Goal: Transaction & Acquisition: Purchase product/service

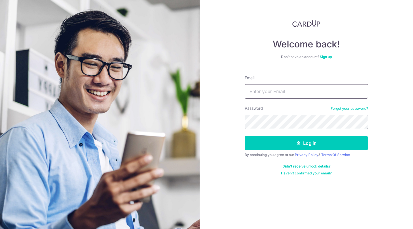
type input "Dovansonquah@gmail.com"
click at [307, 143] on button "Log in" at bounding box center [306, 143] width 123 height 14
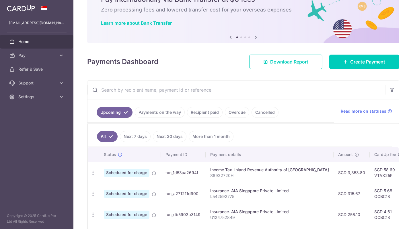
scroll to position [31, 0]
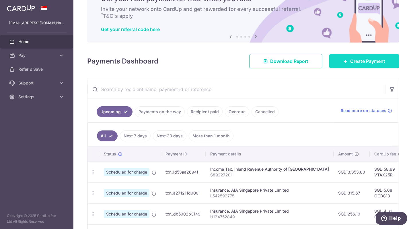
click at [348, 63] on link "Create Payment" at bounding box center [365, 61] width 70 height 14
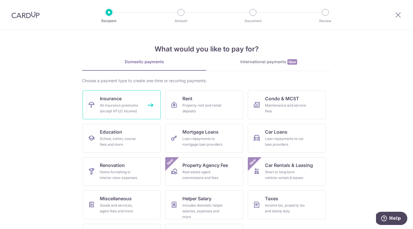
click at [109, 103] on div "All insurance premiums (except NTUC Income)" at bounding box center [120, 108] width 41 height 11
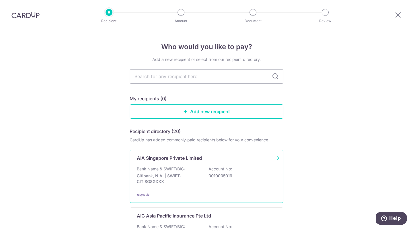
click at [177, 185] on div "Bank Name & SWIFT/BIC: Citibank, N.A. | SWIFT: CITISGSGXXX Account No: 00100050…" at bounding box center [207, 176] width 140 height 21
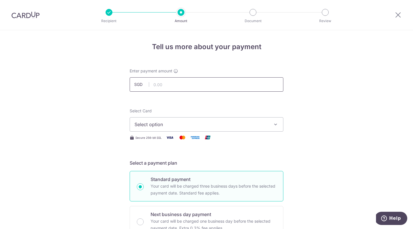
click at [168, 83] on input "text" at bounding box center [207, 84] width 154 height 14
click at [191, 84] on input "3.00" at bounding box center [207, 84] width 154 height 14
type input "3"
type input "3,774.00"
click at [173, 123] on span "Select option" at bounding box center [202, 124] width 134 height 7
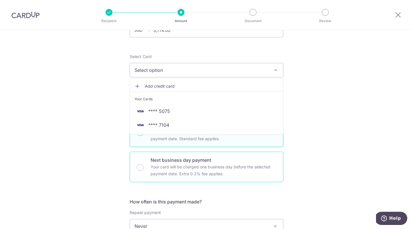
scroll to position [49, 0]
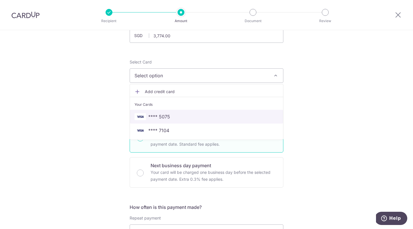
click at [168, 115] on span "**** 5075" at bounding box center [159, 116] width 22 height 7
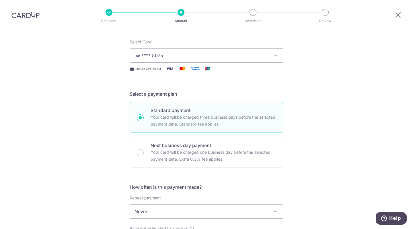
scroll to position [177, 0]
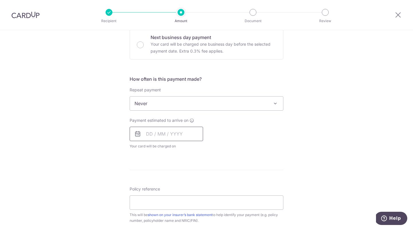
click at [151, 132] on input "text" at bounding box center [167, 134] width 74 height 14
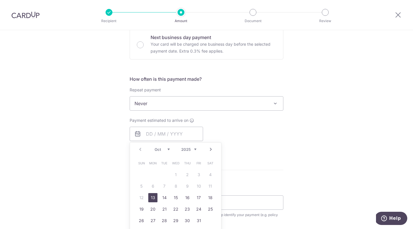
click at [153, 197] on link "13" at bounding box center [152, 197] width 9 height 9
type input "[DATE]"
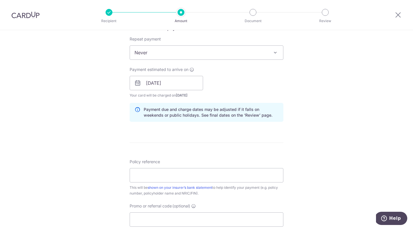
scroll to position [239, 0]
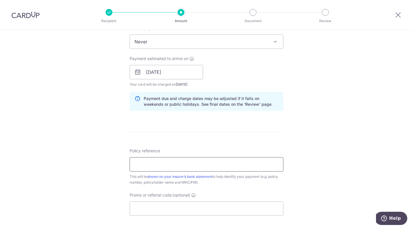
click at [154, 167] on input "Policy reference" at bounding box center [207, 164] width 154 height 14
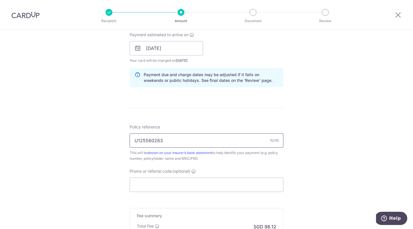
scroll to position [268, 0]
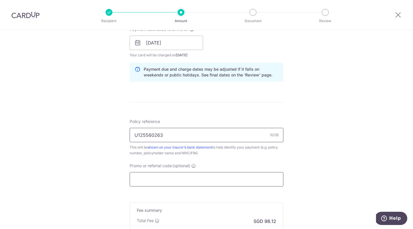
type input "U125560263"
click at [139, 177] on input "Promo or referral code (optional)" at bounding box center [207, 179] width 154 height 14
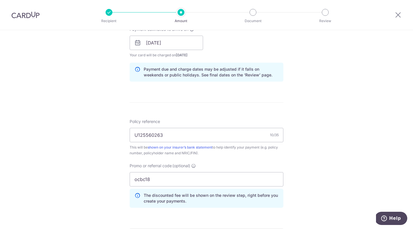
click at [65, 171] on div "Tell us more about your payment Enter payment amount SGD 3,774.00 3774.00 Selec…" at bounding box center [206, 46] width 413 height 569
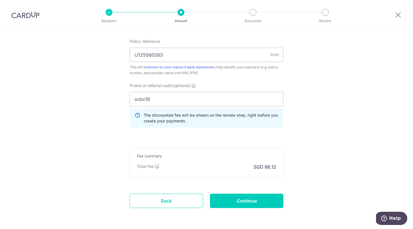
scroll to position [370, 0]
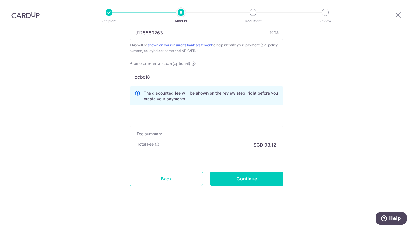
drag, startPoint x: 166, startPoint y: 79, endPoint x: 90, endPoint y: 73, distance: 75.5
paste input "OCBC195"
type input "OCBC195"
click at [232, 180] on input "Continue" at bounding box center [247, 178] width 74 height 14
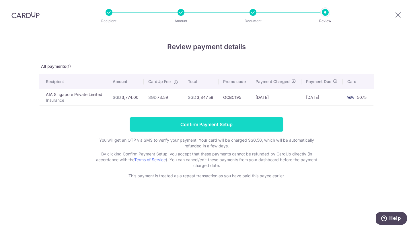
click at [206, 126] on input "Confirm Payment Setup" at bounding box center [207, 124] width 154 height 14
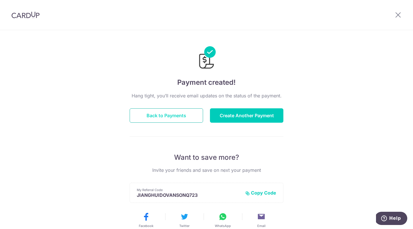
click at [183, 117] on button "Back to Payments" at bounding box center [167, 115] width 74 height 14
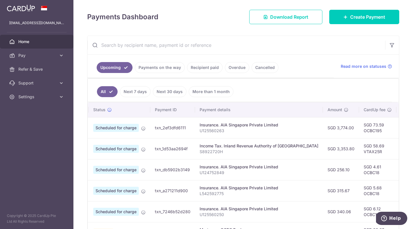
scroll to position [0, 11]
click at [371, 19] on span "Create Payment" at bounding box center [368, 16] width 35 height 7
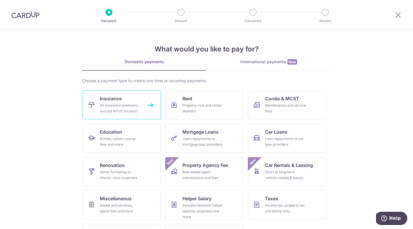
click at [138, 98] on link "Insurance All insurance premiums (except NTUC Income)" at bounding box center [122, 104] width 78 height 29
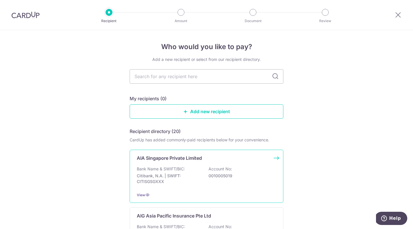
click at [161, 165] on div "AIA Singapore Private Limited Bank Name & SWIFT/BIC: Citibank, N.A. | SWIFT: CI…" at bounding box center [207, 176] width 154 height 53
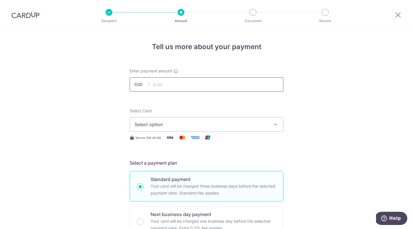
click at [166, 85] on input "text" at bounding box center [207, 84] width 154 height 14
type input "3,735.65"
click at [160, 124] on span "Select option" at bounding box center [202, 124] width 134 height 7
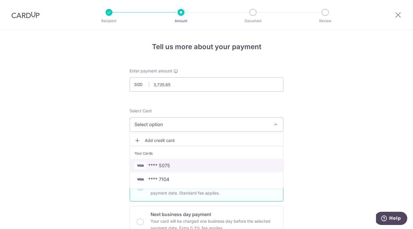
click at [158, 168] on span "**** 5075" at bounding box center [159, 165] width 22 height 7
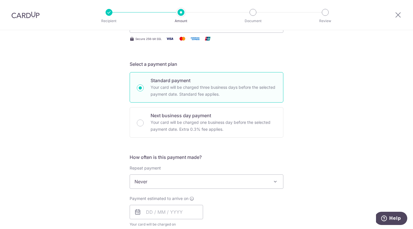
scroll to position [190, 0]
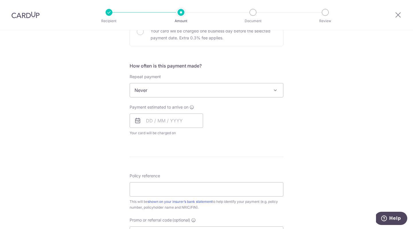
click at [148, 91] on span "Never" at bounding box center [206, 90] width 153 height 14
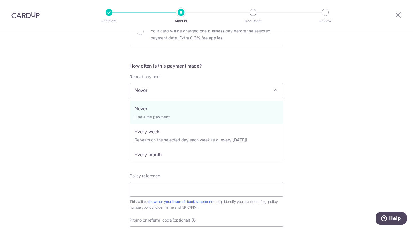
click at [107, 103] on div "Tell us more about your payment Enter payment amount SGD 3,735.65 3735.65 Selec…" at bounding box center [206, 99] width 413 height 519
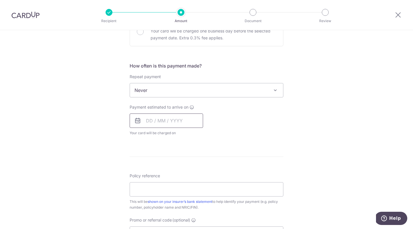
click at [150, 121] on input "text" at bounding box center [167, 120] width 74 height 14
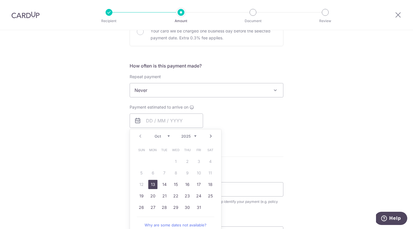
click at [152, 185] on link "13" at bounding box center [152, 184] width 9 height 9
type input "[DATE]"
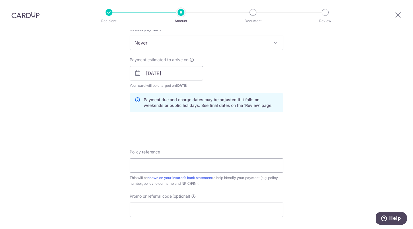
scroll to position [246, 0]
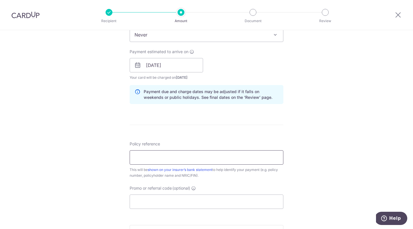
click at [145, 159] on input "Policy reference" at bounding box center [207, 157] width 154 height 14
type input "L547690834"
click at [149, 202] on input "Promo or referral code (optional)" at bounding box center [207, 201] width 154 height 14
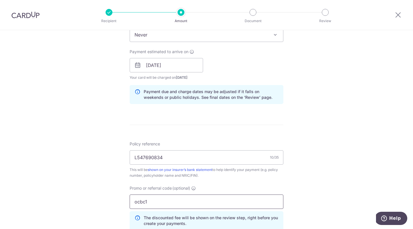
type input "ocbc195"
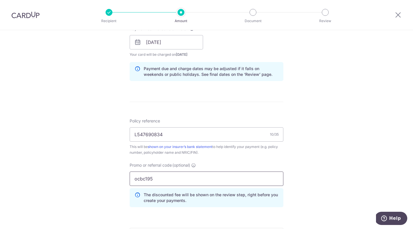
scroll to position [320, 0]
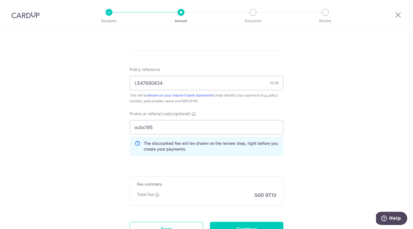
click at [194, 161] on form "Enter payment amount SGD 3,735.65 3735.65 Select Card **** 5075 Add credit card…" at bounding box center [207, 0] width 154 height 504
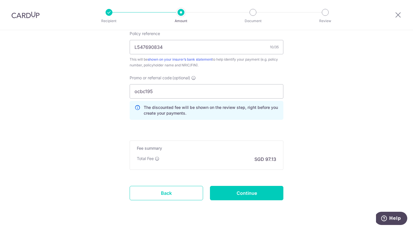
scroll to position [366, 0]
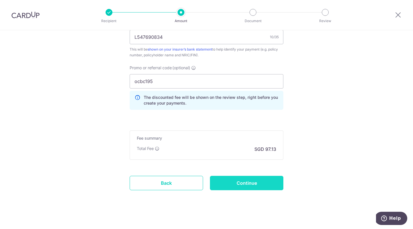
click at [230, 181] on input "Continue" at bounding box center [247, 183] width 74 height 14
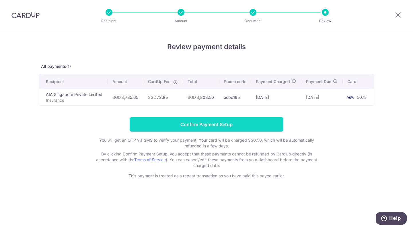
click at [223, 125] on input "Confirm Payment Setup" at bounding box center [207, 124] width 154 height 14
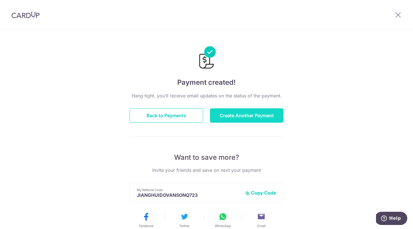
click at [246, 114] on button "Create Another Payment" at bounding box center [247, 115] width 74 height 14
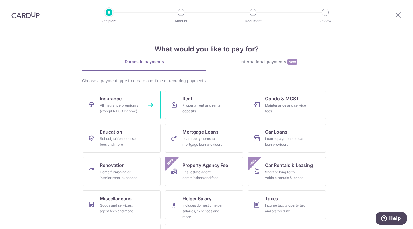
click at [117, 105] on div "All insurance premiums (except NTUC Income)" at bounding box center [120, 108] width 41 height 11
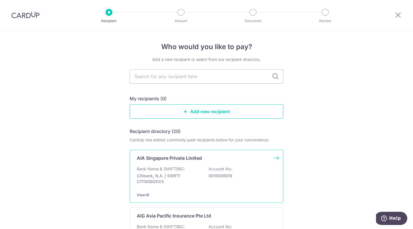
click at [164, 161] on p "AIA Singapore Private Limited" at bounding box center [169, 157] width 65 height 7
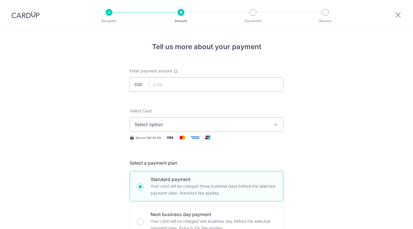
scroll to position [28, 0]
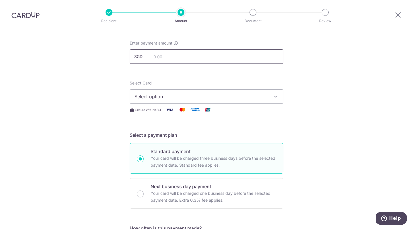
click at [161, 56] on input "text" at bounding box center [207, 56] width 154 height 14
type input "889.40"
click at [153, 93] on button "Select option" at bounding box center [207, 96] width 154 height 14
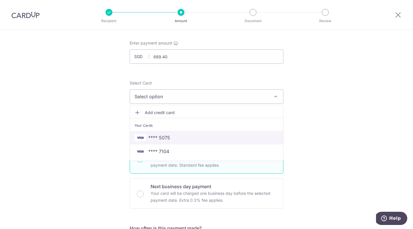
click at [156, 136] on span "**** 5075" at bounding box center [159, 137] width 22 height 7
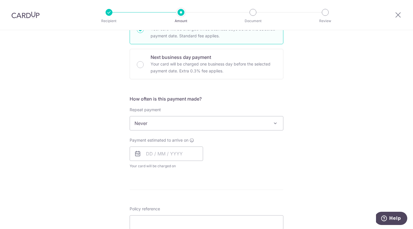
scroll to position [157, 0]
click at [156, 125] on span "Never" at bounding box center [206, 123] width 153 height 14
click at [105, 124] on div "Tell us more about your payment Enter payment amount SGD 889.40 889.40 Select C…" at bounding box center [206, 132] width 413 height 519
click at [152, 154] on input "text" at bounding box center [167, 153] width 74 height 14
click at [153, 214] on link "13" at bounding box center [152, 216] width 9 height 9
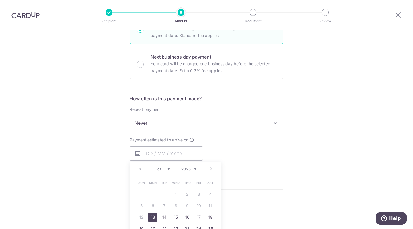
type input "13/10/2025"
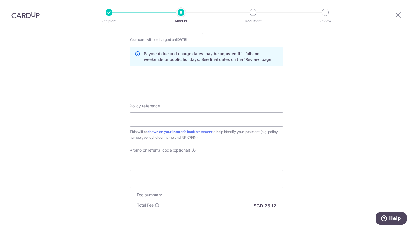
scroll to position [284, 0]
click at [145, 122] on input "Policy reference" at bounding box center [207, 119] width 154 height 14
type input "H241543300"
click at [150, 164] on input "Promo or referral code (optional)" at bounding box center [207, 163] width 154 height 14
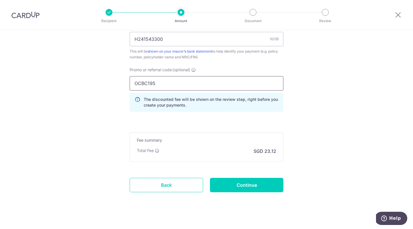
scroll to position [368, 0]
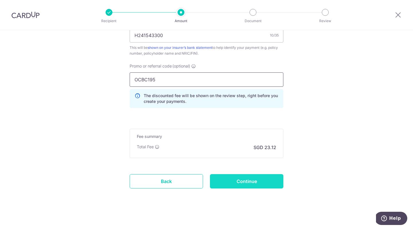
type input "OCBC195"
click at [234, 178] on input "Continue" at bounding box center [247, 181] width 74 height 14
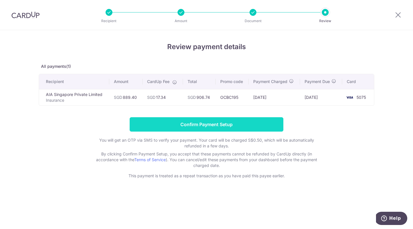
click at [236, 126] on input "Confirm Payment Setup" at bounding box center [207, 124] width 154 height 14
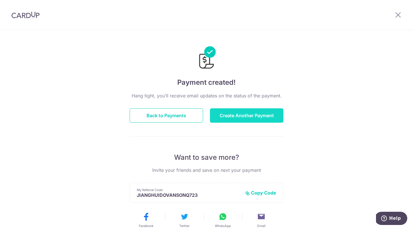
click at [236, 119] on button "Create Another Payment" at bounding box center [247, 115] width 74 height 14
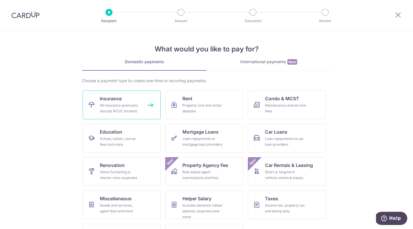
click at [121, 98] on span "Insurance" at bounding box center [111, 98] width 22 height 7
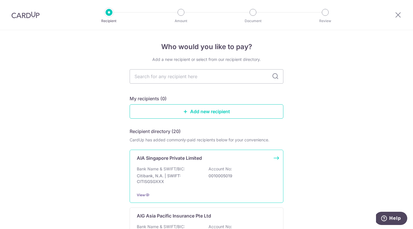
click at [157, 167] on p "Bank Name & SWIFT/BIC:" at bounding box center [161, 169] width 48 height 6
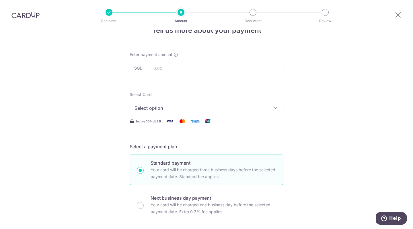
scroll to position [17, 0]
click at [178, 68] on input "text" at bounding box center [207, 67] width 154 height 14
type input "152.40"
click at [159, 113] on button "Select option" at bounding box center [207, 107] width 154 height 14
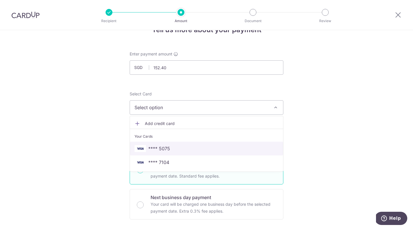
click at [157, 149] on span "**** 5075" at bounding box center [159, 148] width 22 height 7
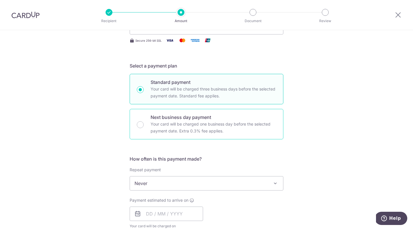
scroll to position [136, 0]
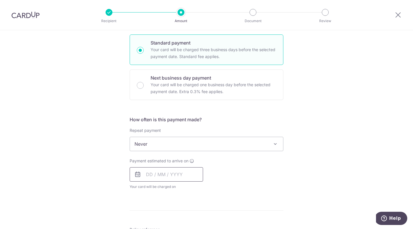
click at [152, 175] on input "text" at bounding box center [167, 174] width 74 height 14
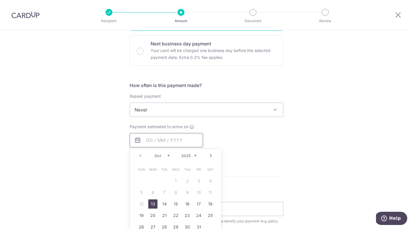
scroll to position [175, 0]
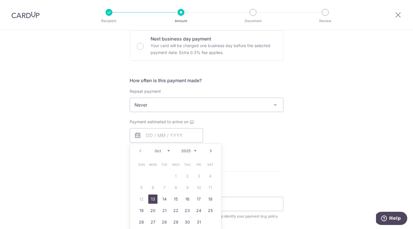
click at [154, 199] on link "13" at bounding box center [152, 198] width 9 height 9
type input "13/10/2025"
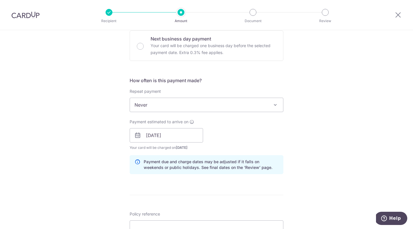
scroll to position [219, 0]
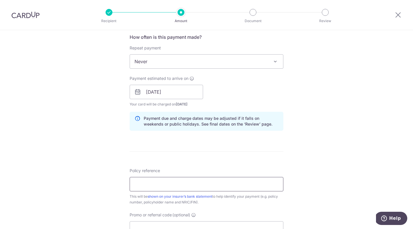
click at [153, 187] on input "Policy reference" at bounding box center [207, 184] width 154 height 14
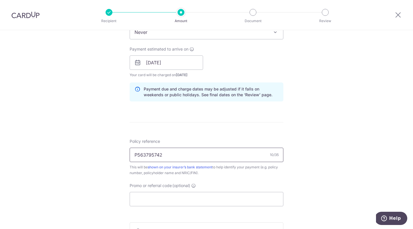
scroll to position [256, 0]
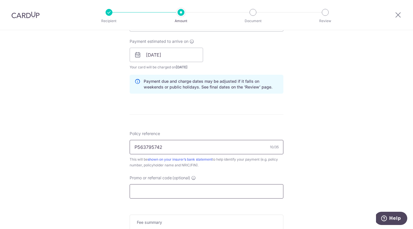
type input "P563795742"
click at [150, 190] on input "Promo or referral code (optional)" at bounding box center [207, 191] width 154 height 14
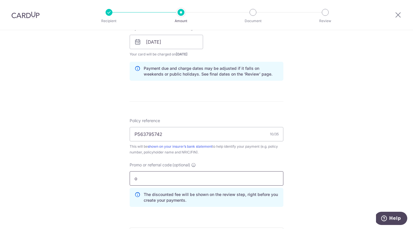
scroll to position [272, 0]
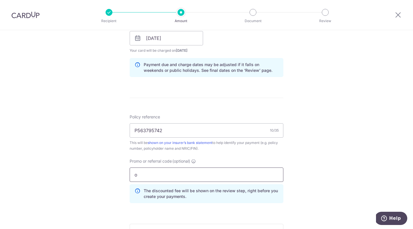
type input "oCBC195"
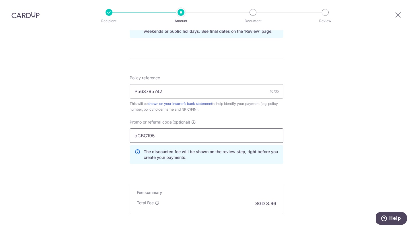
scroll to position [335, 0]
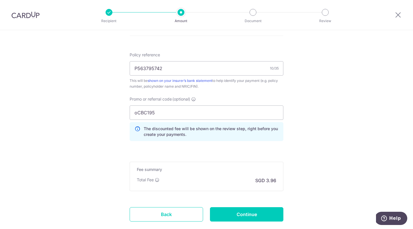
click at [143, 145] on div "Promo or referral code (optional) oCBC195 The discounted fee will be shown on t…" at bounding box center [206, 120] width 161 height 49
click at [237, 217] on input "Continue" at bounding box center [247, 214] width 74 height 14
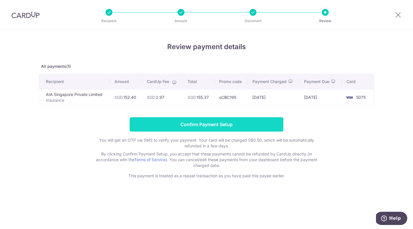
click at [208, 125] on input "Confirm Payment Setup" at bounding box center [207, 124] width 154 height 14
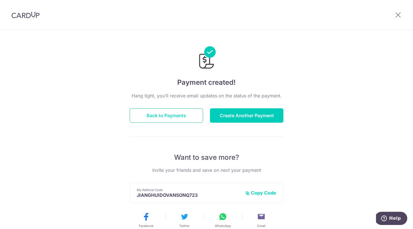
click at [185, 115] on button "Back to Payments" at bounding box center [167, 115] width 74 height 14
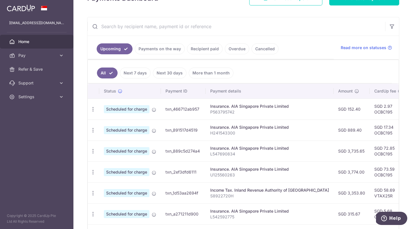
scroll to position [97, 0]
